Goal: Task Accomplishment & Management: Manage account settings

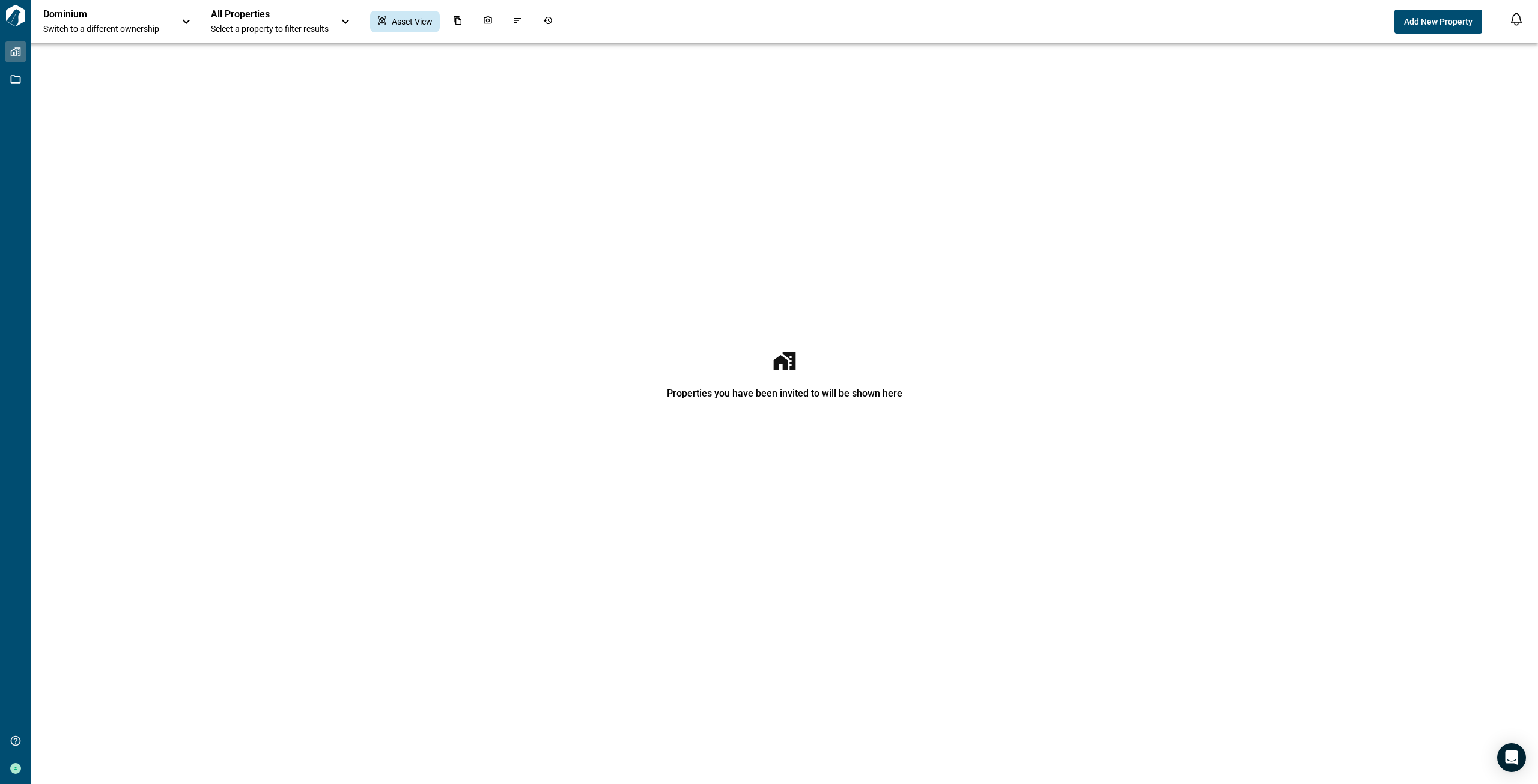
click at [313, 15] on span "All Properties" at bounding box center [270, 15] width 118 height 12
click at [313, 15] on div at bounding box center [273, 16] width 137 height 34
click at [111, 30] on span "Switch to a different ownership" at bounding box center [106, 29] width 126 height 12
click at [111, 30] on span "Switch to a different ownership" at bounding box center [106, 30] width 126 height 12
click at [313, 30] on span "Select a property to filter results" at bounding box center [270, 29] width 118 height 12
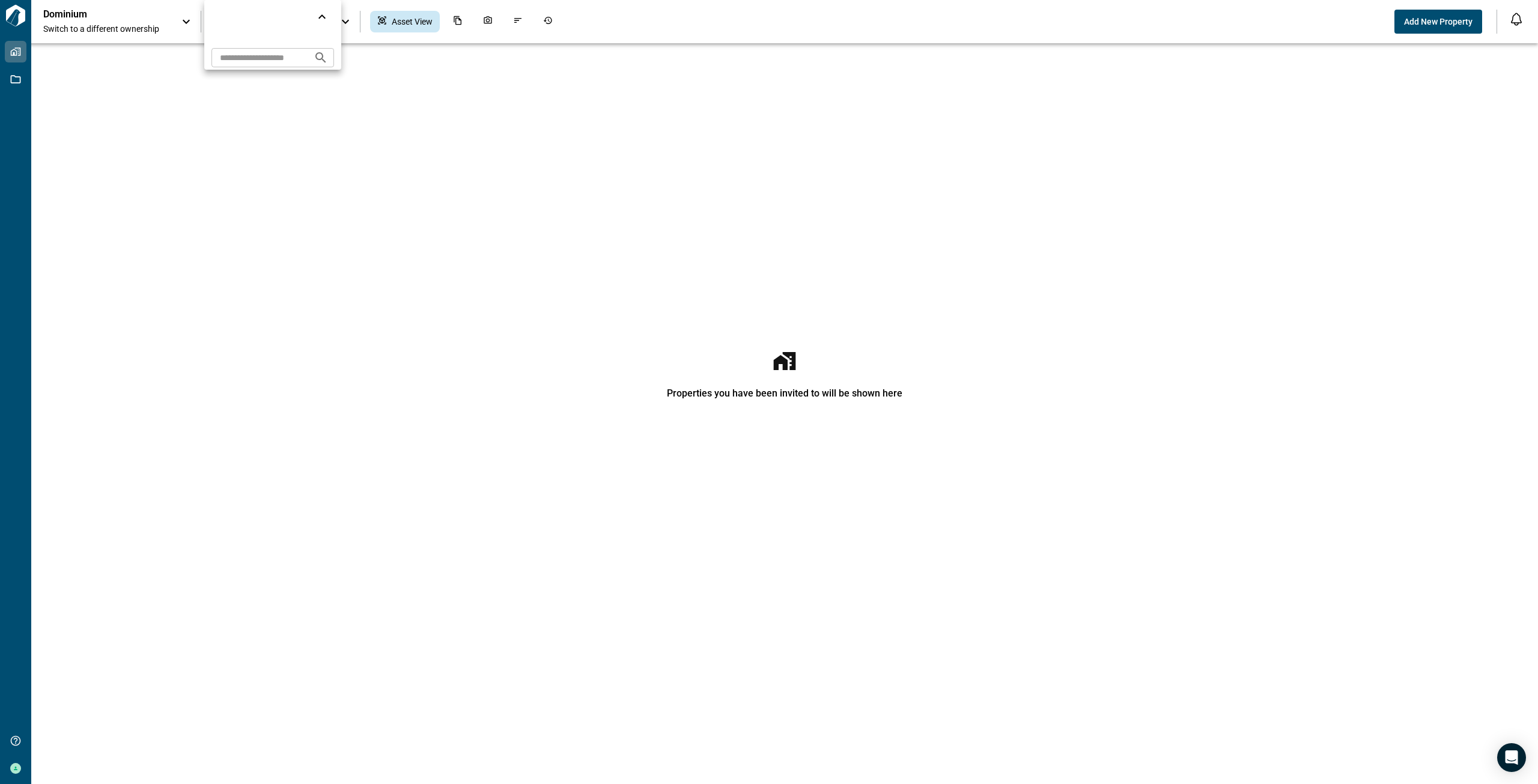
click at [274, 62] on input "text" at bounding box center [258, 57] width 92 height 22
type input "*****"
click at [326, 62] on icon "Search projects" at bounding box center [320, 57] width 10 height 10
click at [328, 56] on icon "Search projects" at bounding box center [321, 58] width 15 height 15
click at [157, 32] on div at bounding box center [769, 392] width 1538 height 784
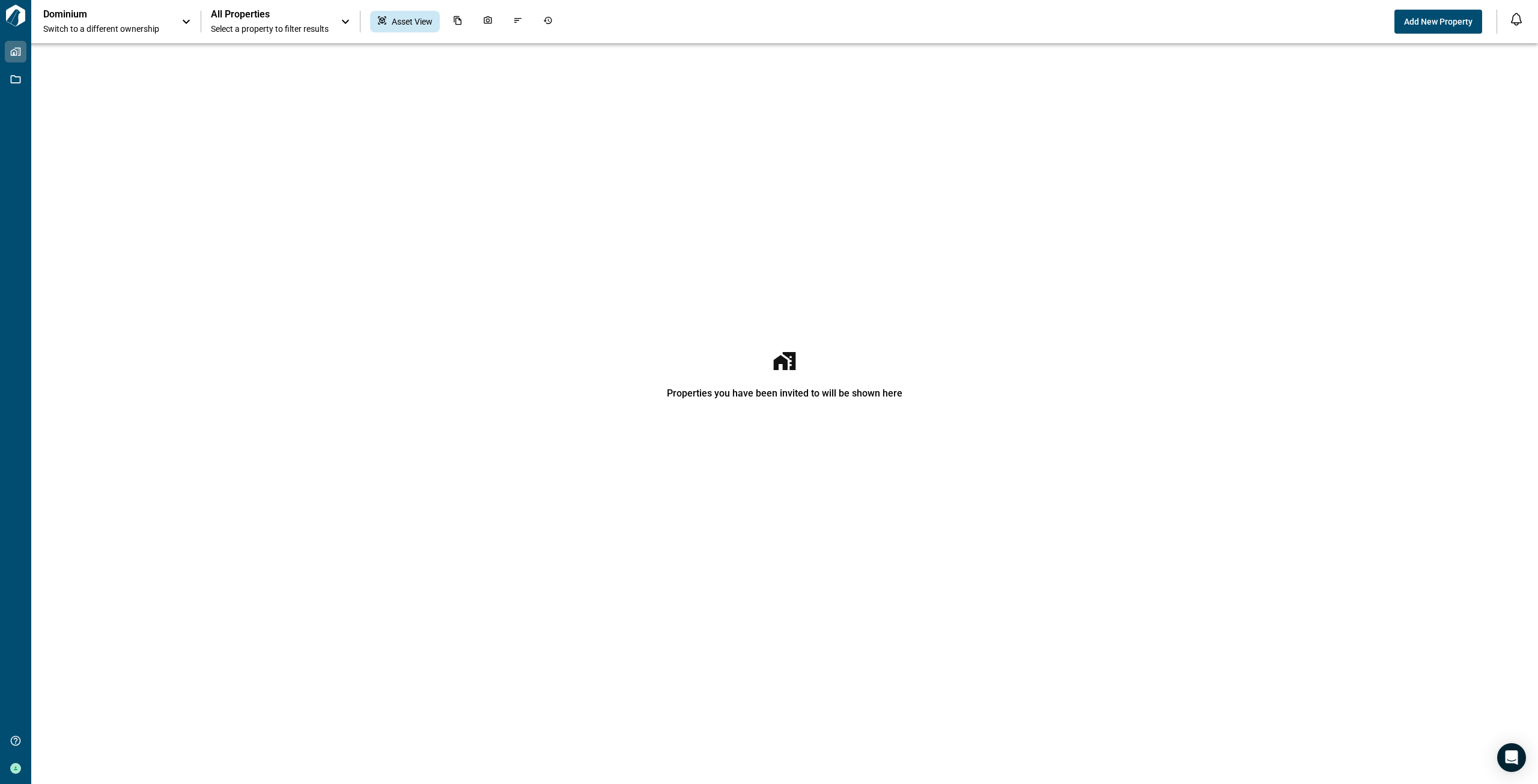
click at [183, 22] on icon at bounding box center [186, 22] width 15 height 15
click at [183, 22] on icon at bounding box center [186, 23] width 15 height 15
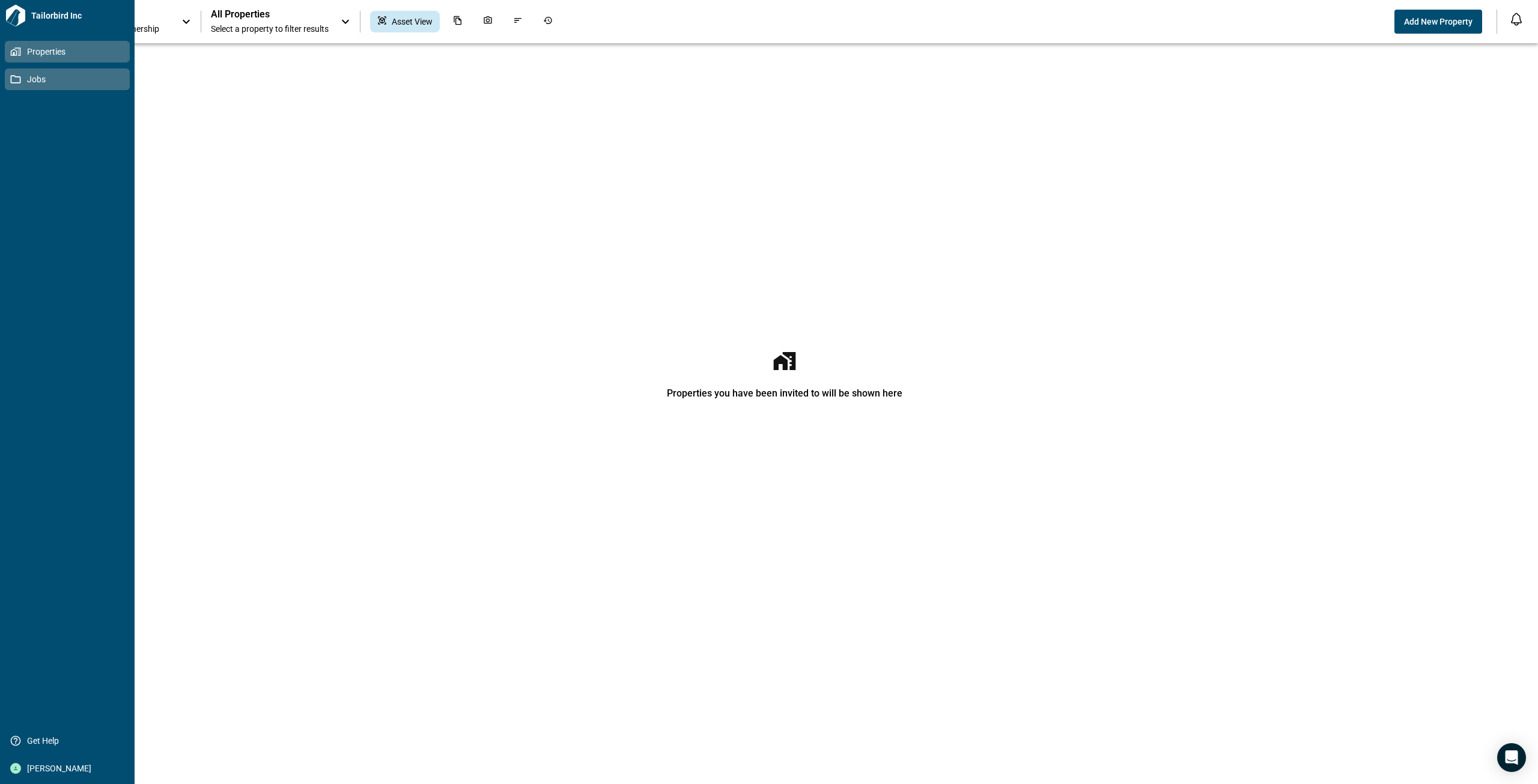
click at [11, 75] on icon at bounding box center [15, 79] width 11 height 11
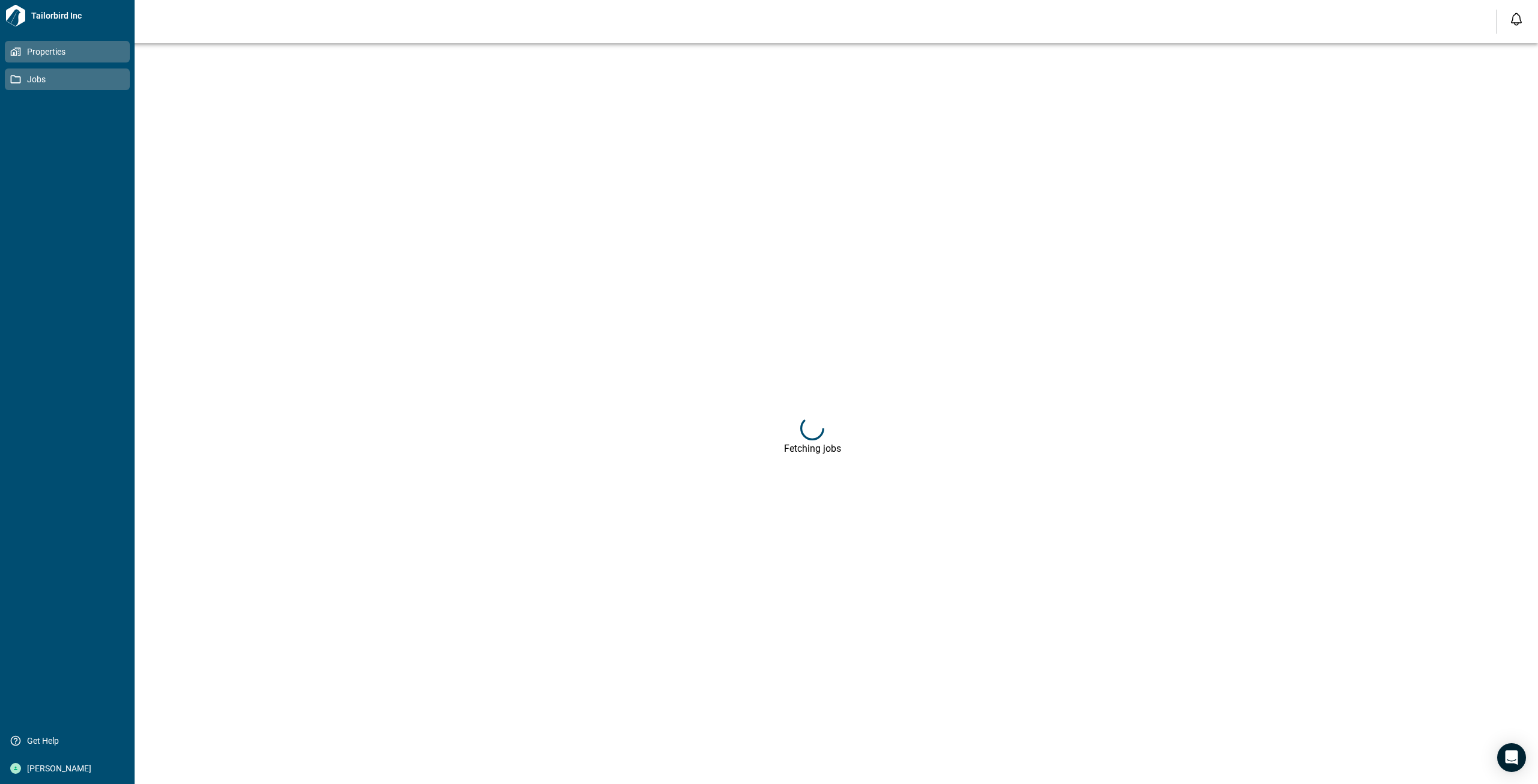
click at [43, 48] on span "Properties" at bounding box center [70, 51] width 98 height 12
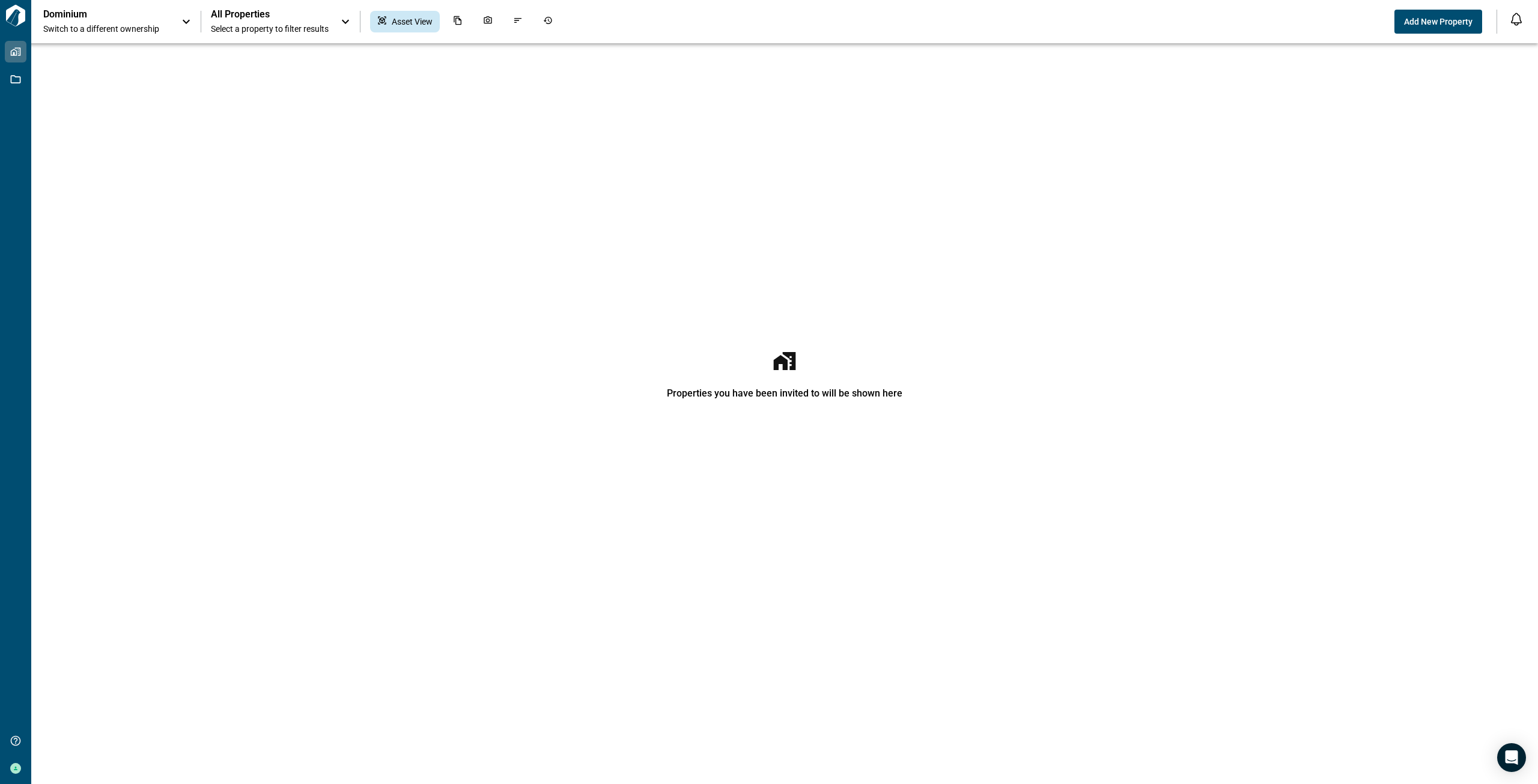
click at [288, 26] on span "Select a property to filter results" at bounding box center [270, 29] width 118 height 12
click at [288, 26] on div at bounding box center [273, 16] width 137 height 34
click at [462, 22] on icon "Documents" at bounding box center [458, 20] width 10 height 10
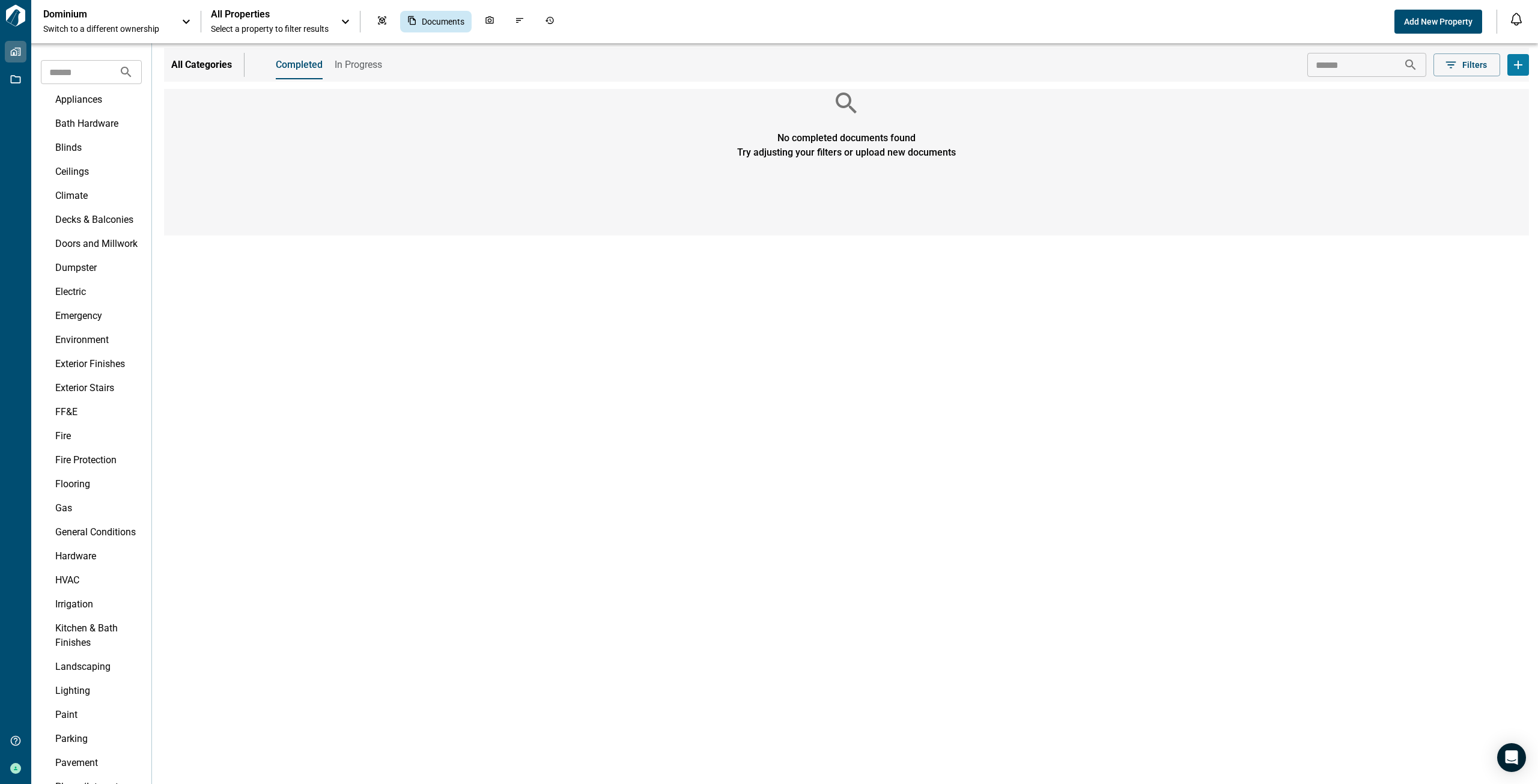
click at [75, 23] on span "Switch to a different ownership" at bounding box center [106, 29] width 126 height 12
click at [81, 96] on li "Dominium" at bounding box center [118, 100] width 174 height 36
click at [1351, 60] on input "text" at bounding box center [1355, 65] width 96 height 24
click at [390, 24] on div "Asset View" at bounding box center [382, 21] width 24 height 22
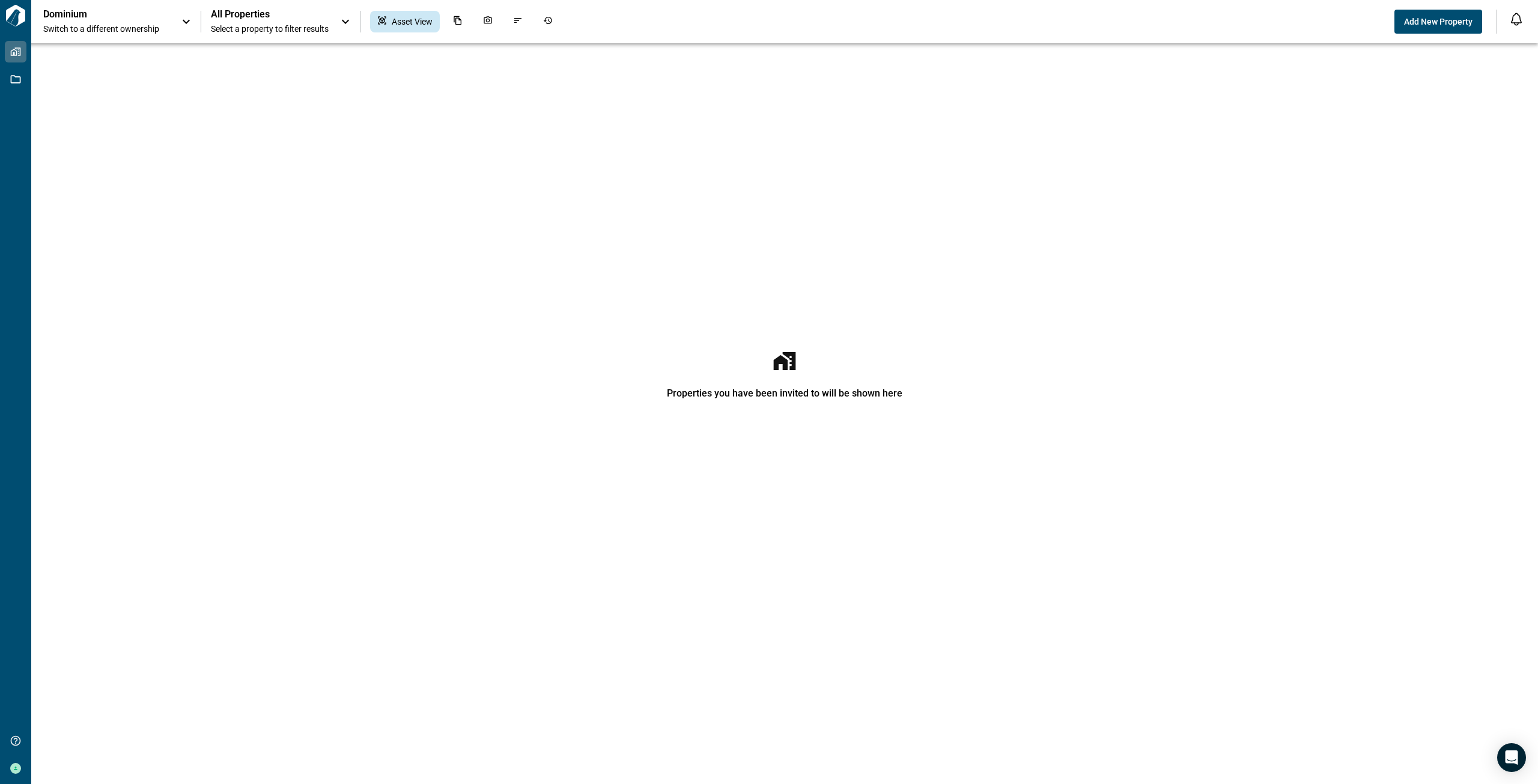
click at [282, 26] on span "Select a property to filter results" at bounding box center [270, 29] width 118 height 12
click at [261, 61] on input "text" at bounding box center [258, 57] width 92 height 22
type input "**********"
click at [326, 59] on icon "Search projects" at bounding box center [320, 57] width 10 height 10
click at [713, 29] on div at bounding box center [769, 392] width 1538 height 784
